Goal: Task Accomplishment & Management: Manage account settings

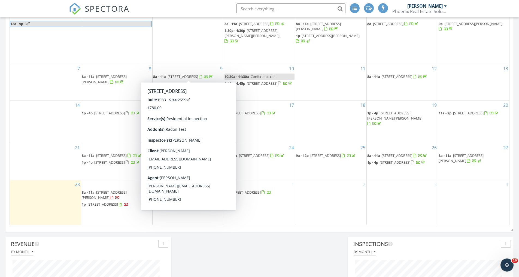
scroll to position [572, 528]
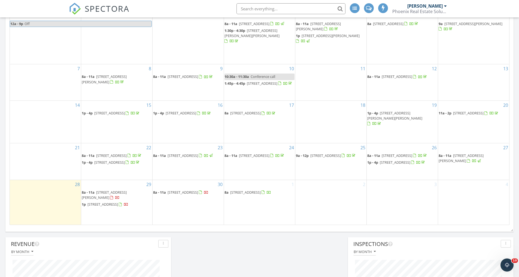
click at [261, 195] on span "[STREET_ADDRESS]" at bounding box center [245, 192] width 31 height 5
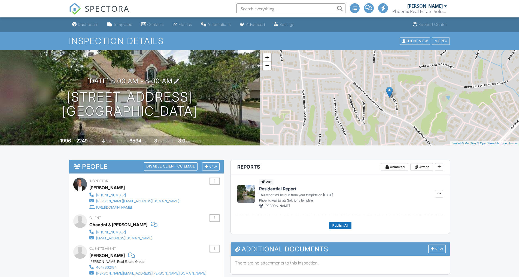
click at [179, 80] on div at bounding box center [176, 81] width 5 height 5
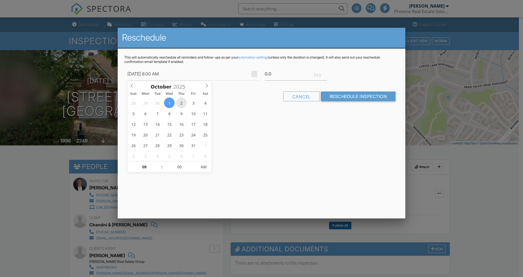
type input "10/02/2025 8:00 AM"
click at [356, 97] on input "Reschedule Inspection" at bounding box center [358, 97] width 75 height 10
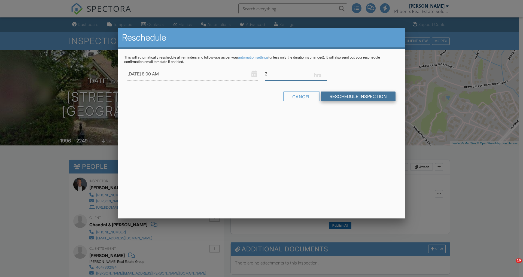
type input "3"
drag, startPoint x: 363, startPoint y: 97, endPoint x: 299, endPoint y: 89, distance: 65.1
click at [364, 97] on input "Reschedule Inspection" at bounding box center [358, 97] width 75 height 10
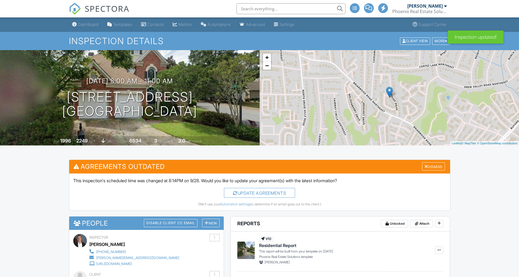
click at [88, 25] on div "Dashboard" at bounding box center [88, 24] width 21 height 5
